Goal: Obtain resource: Download file/media

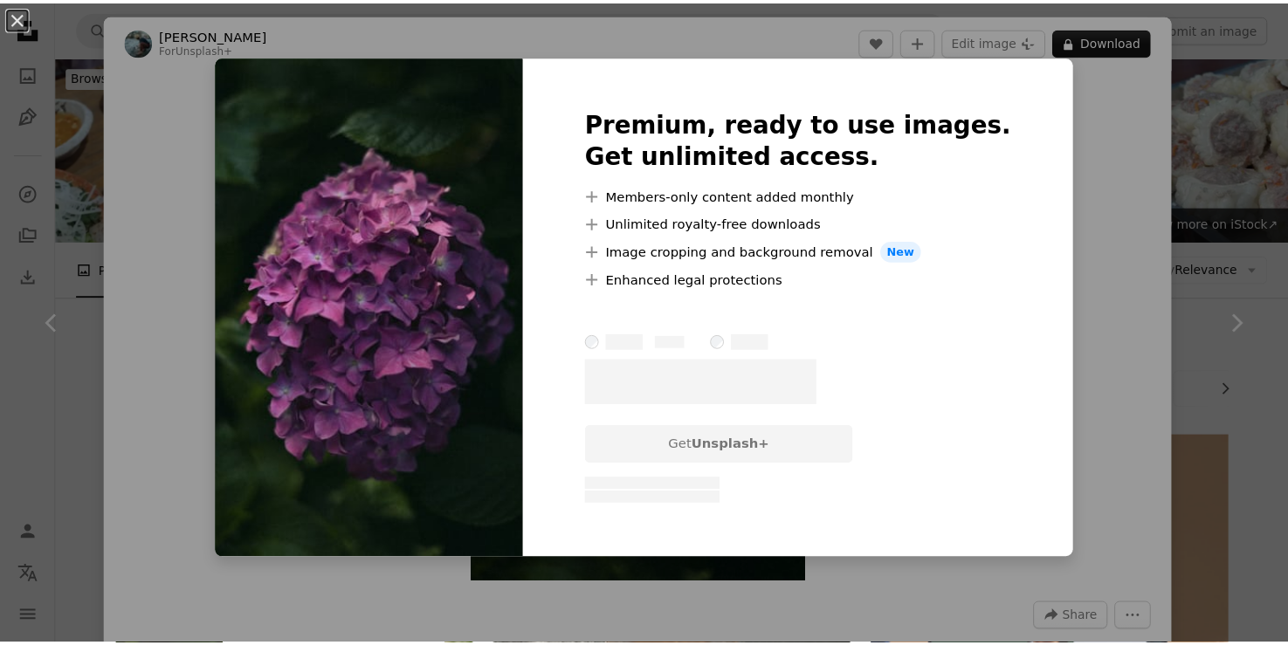
scroll to position [94, 0]
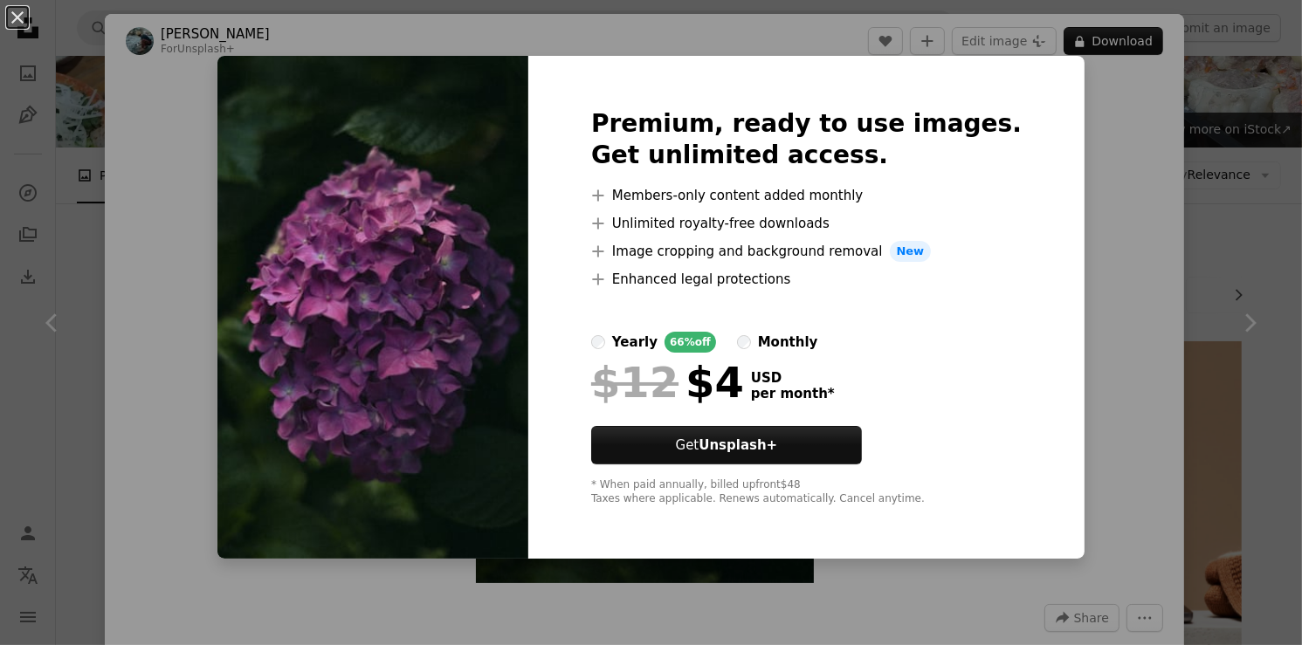
click at [1071, 122] on div "An X shape Premium, ready to use images. Get unlimited access. A plus sign Memb…" at bounding box center [651, 322] width 1302 height 645
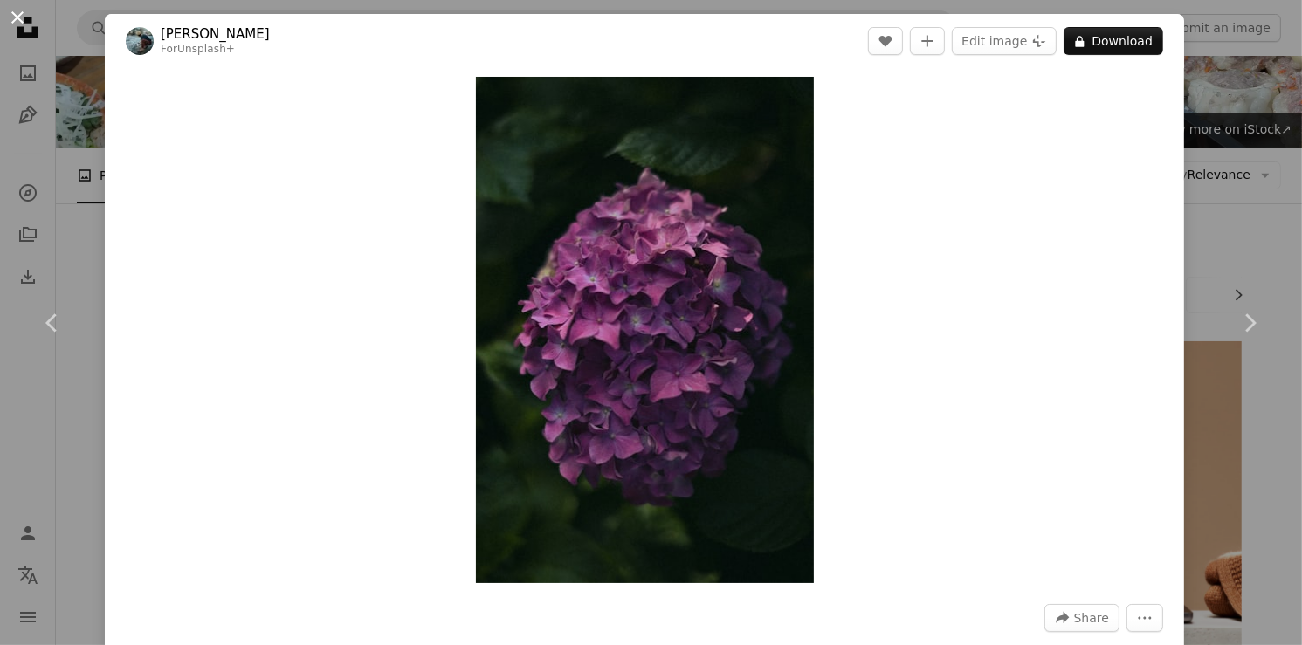
click at [16, 13] on button "An X shape" at bounding box center [17, 17] width 21 height 21
